Goal: Navigation & Orientation: Find specific page/section

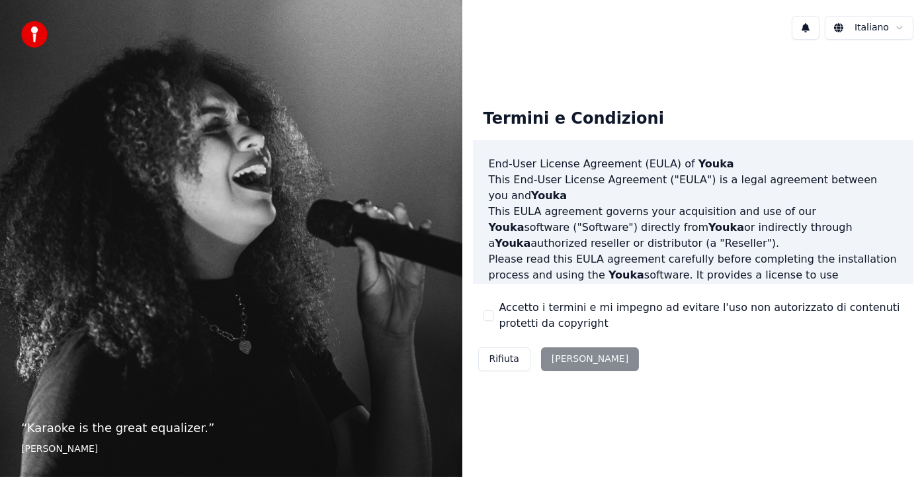
click at [578, 358] on div "Rifiuta [PERSON_NAME]" at bounding box center [559, 359] width 172 height 34
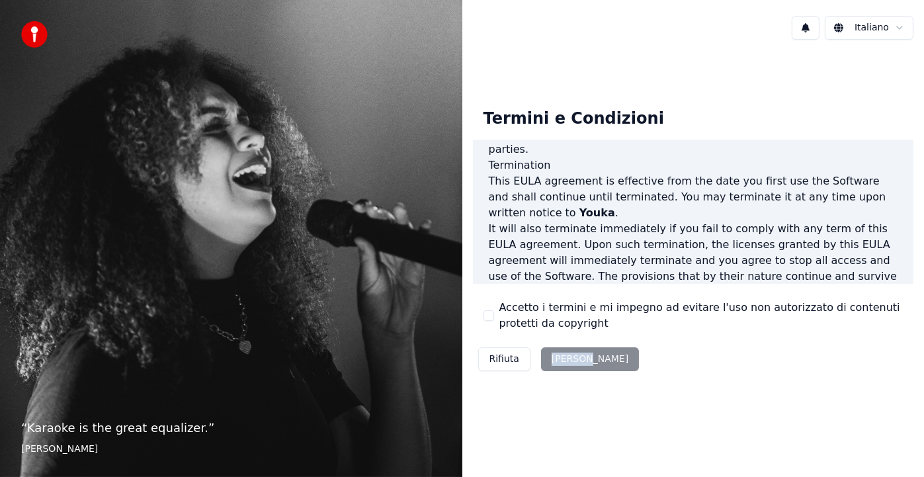
scroll to position [872, 0]
click at [569, 353] on div "Rifiuta [PERSON_NAME]" at bounding box center [559, 359] width 172 height 34
click at [558, 358] on div "Rifiuta [PERSON_NAME]" at bounding box center [559, 359] width 172 height 34
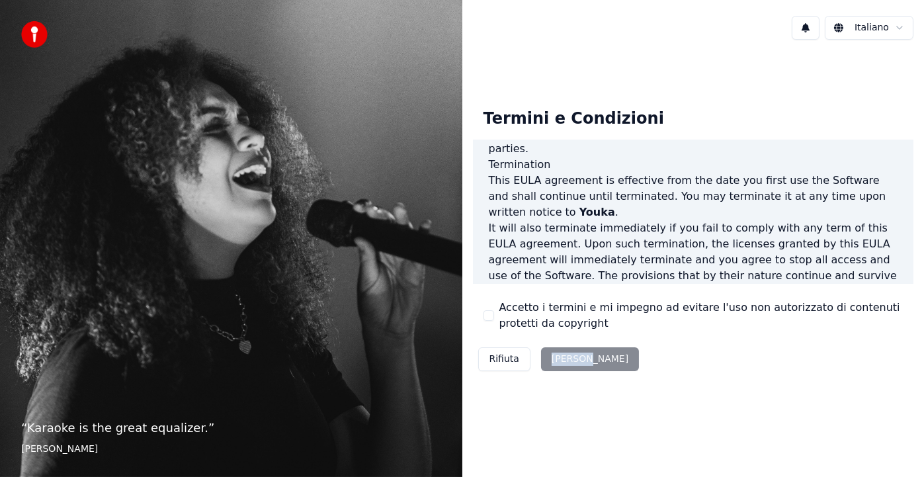
click at [558, 358] on div "Rifiuta [PERSON_NAME]" at bounding box center [559, 359] width 172 height 34
click at [559, 361] on div "Rifiuta [PERSON_NAME]" at bounding box center [559, 359] width 172 height 34
click at [40, 37] on img at bounding box center [34, 34] width 26 height 26
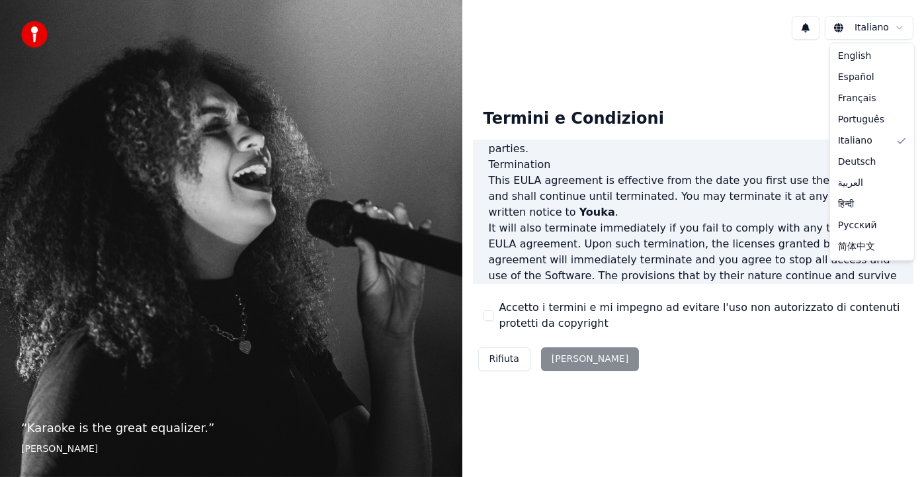
click at [900, 29] on html "“ Karaoke is the great equalizer. ” [PERSON_NAME] Termini e Condizioni End-User…" at bounding box center [462, 238] width 924 height 477
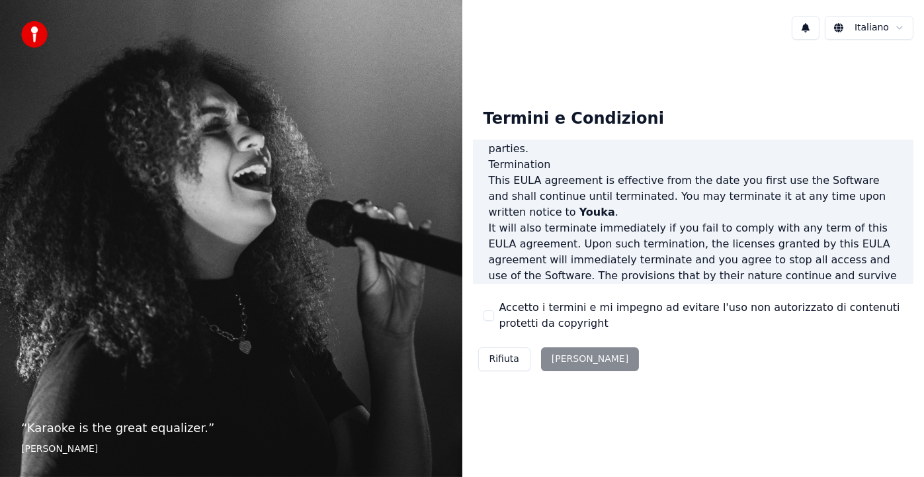
click at [900, 29] on html "“ Karaoke is the great equalizer. ” [PERSON_NAME] Termini e Condizioni End-User…" at bounding box center [462, 238] width 924 height 477
drag, startPoint x: 913, startPoint y: 264, endPoint x: 904, endPoint y: 291, distance: 28.6
click at [904, 291] on div "Termini e Condizioni End-User License Agreement ([PERSON_NAME]) of Youka This E…" at bounding box center [693, 236] width 462 height 299
click at [569, 359] on div "Rifiuta [PERSON_NAME]" at bounding box center [559, 359] width 172 height 34
